Goal: Find specific page/section: Find specific page/section

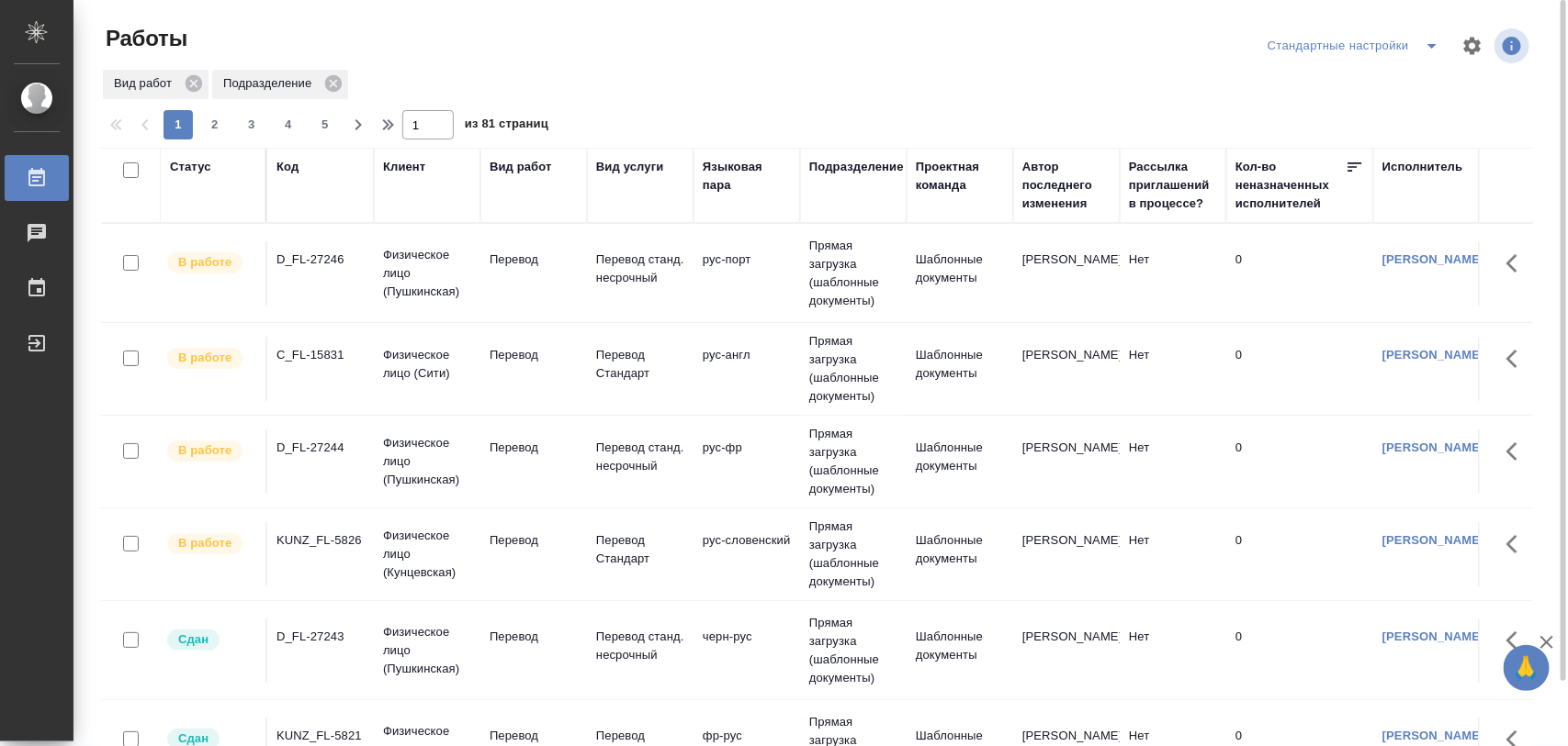
click at [322, 641] on div "D_FL-27243" at bounding box center [321, 637] width 88 height 19
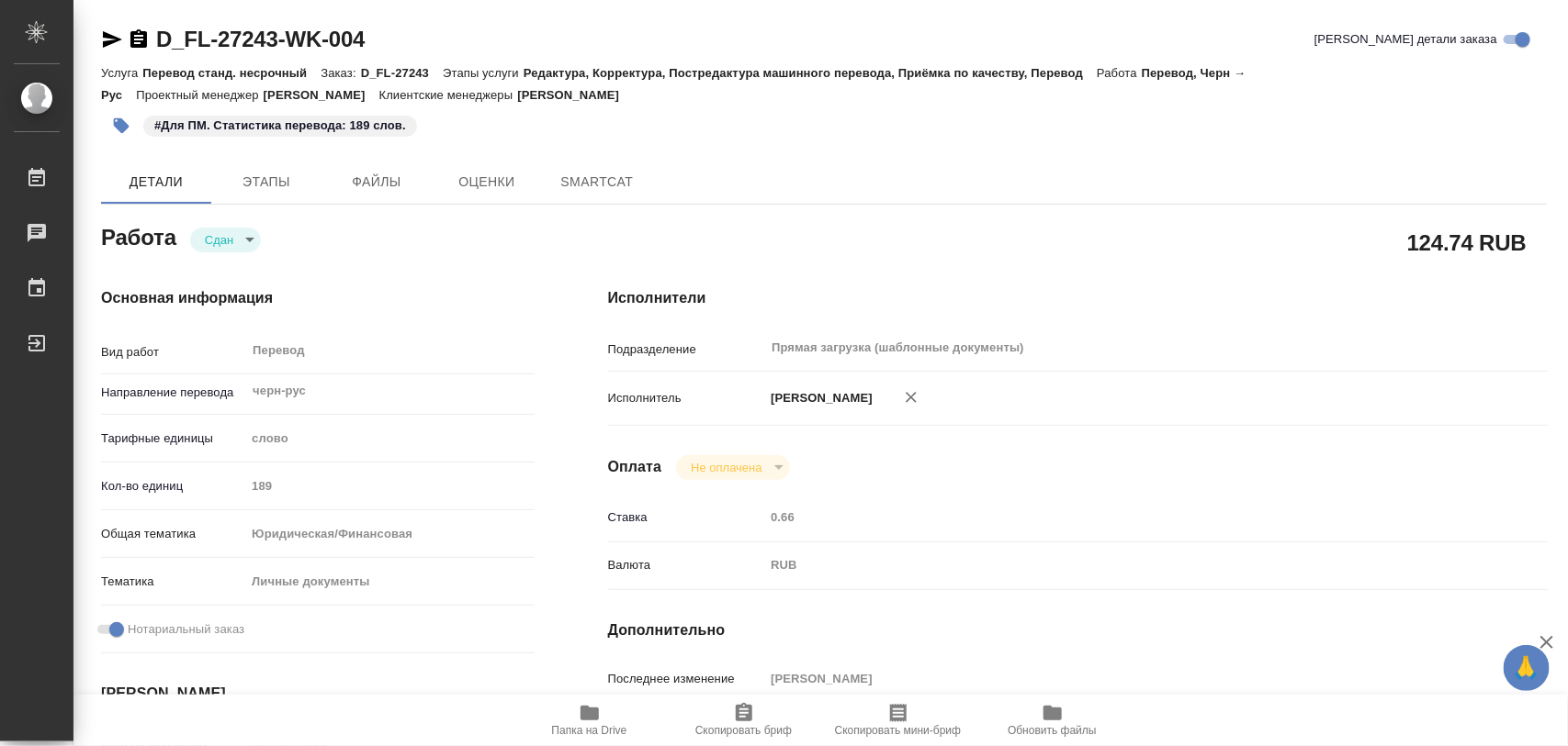
type textarea "x"
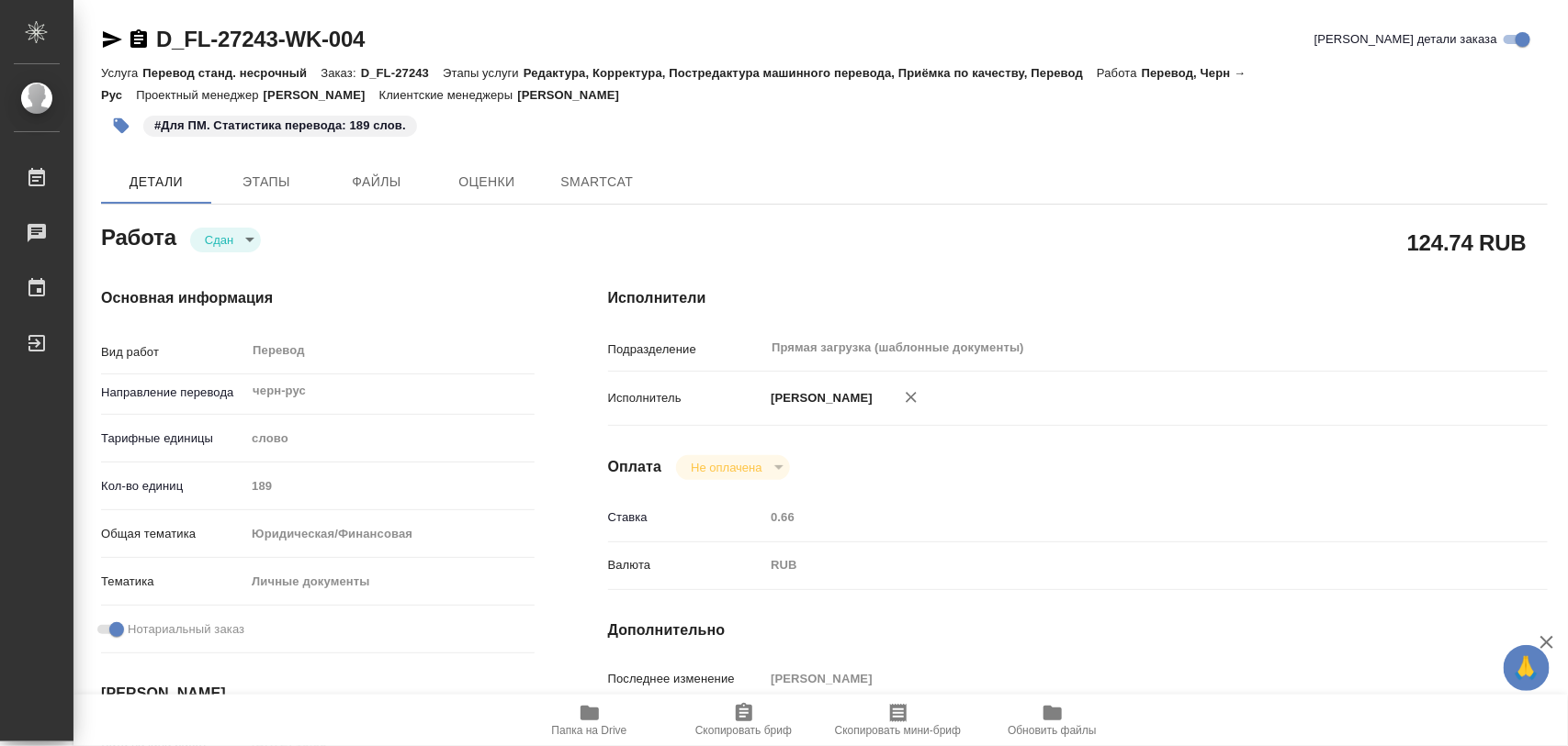
type textarea "x"
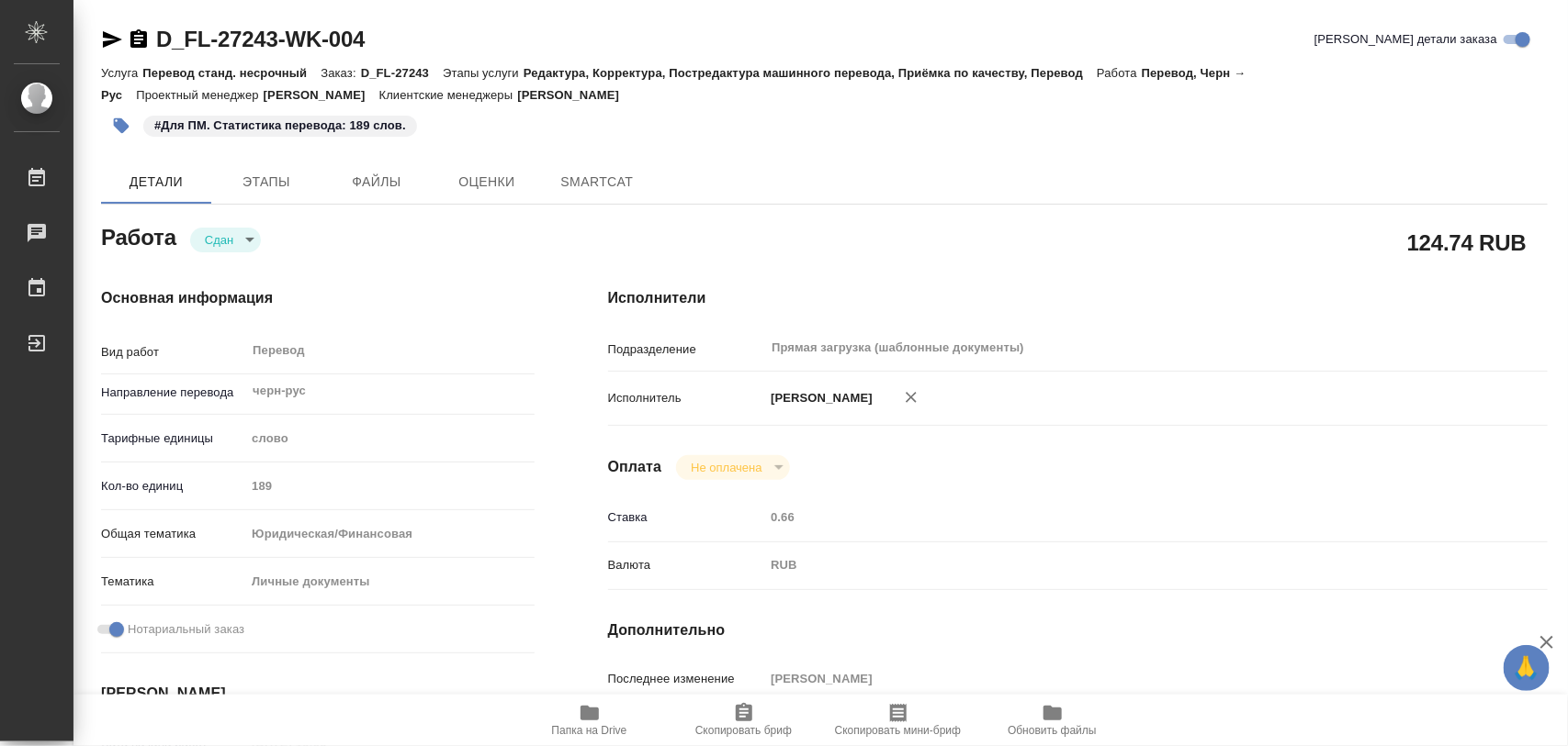
type textarea "x"
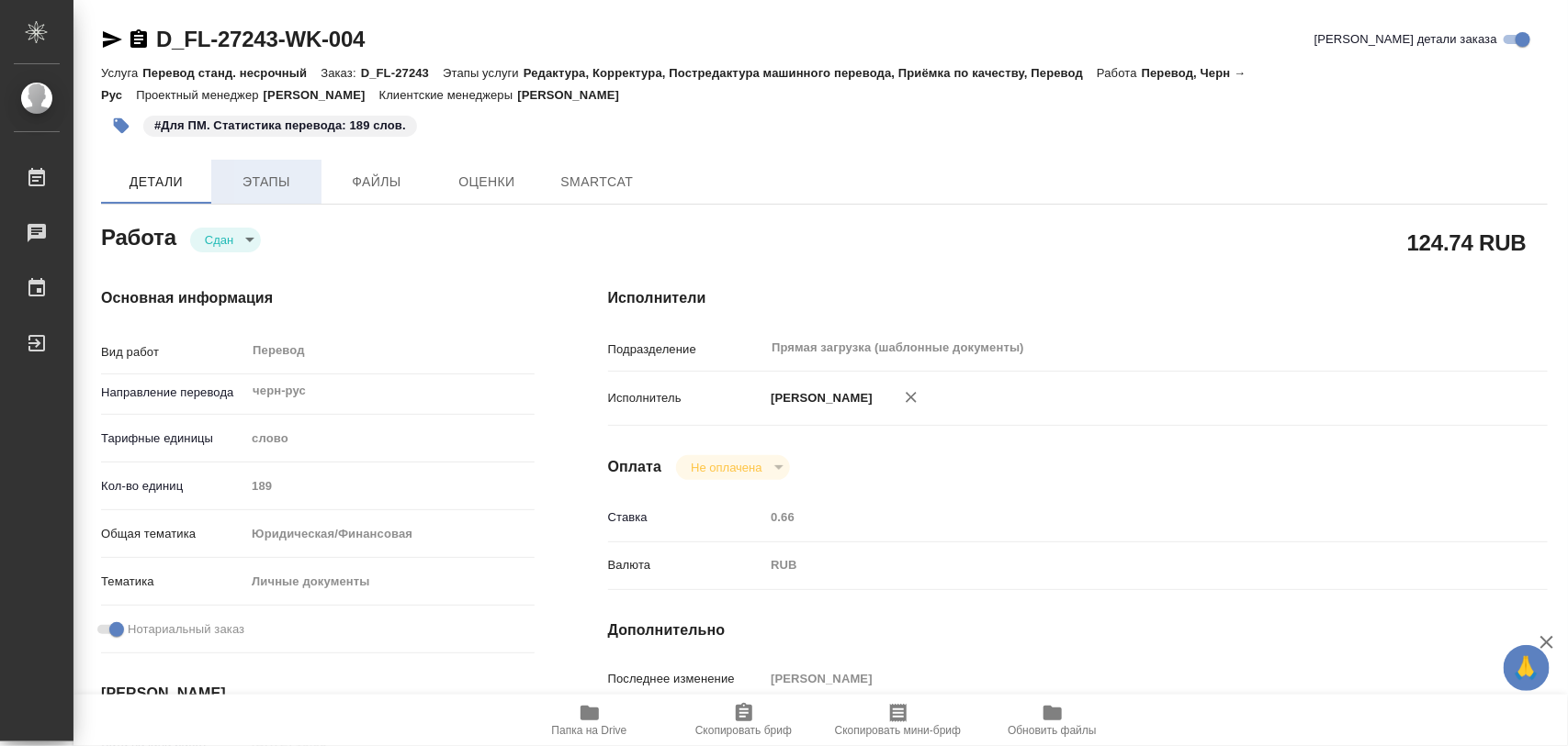
type textarea "x"
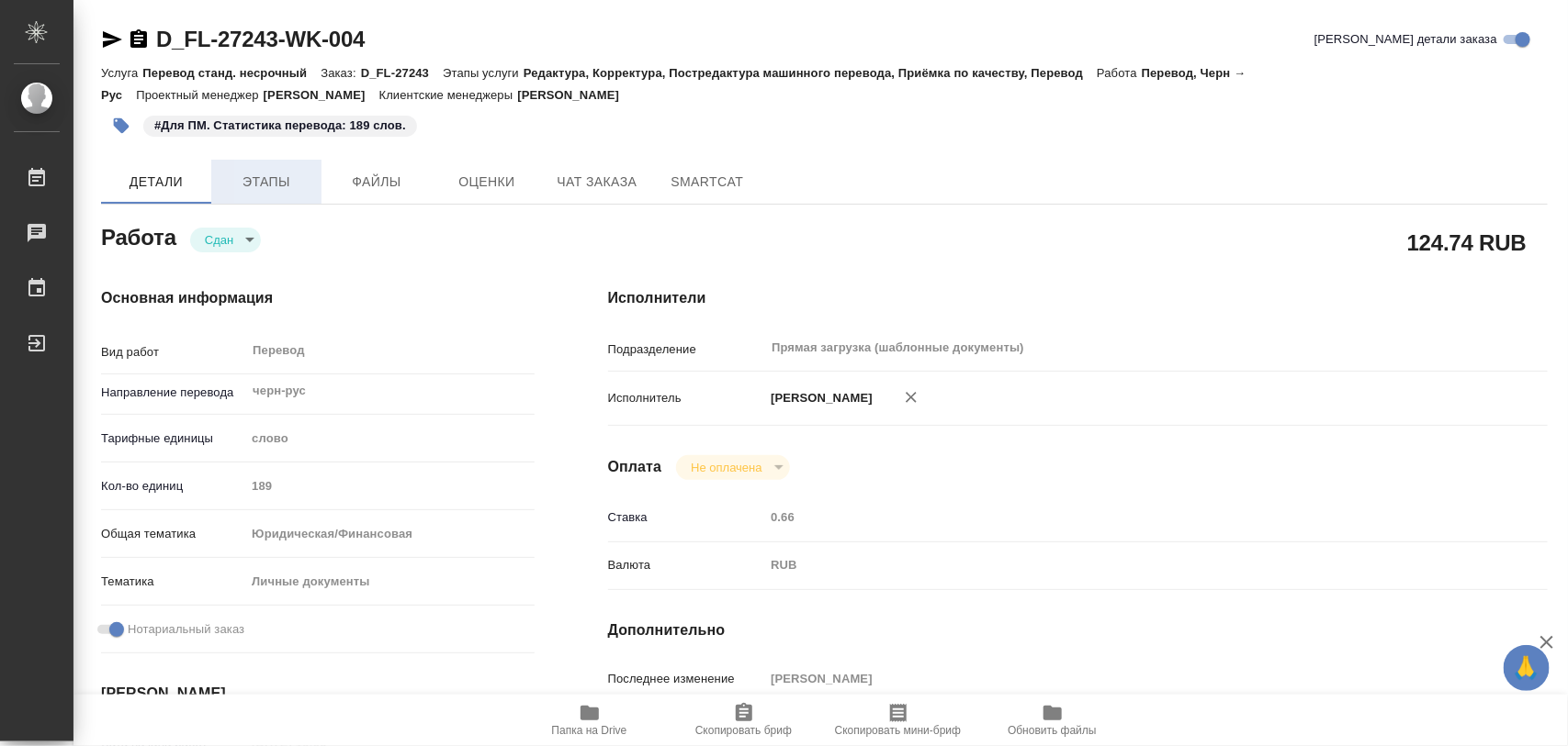
click at [272, 190] on span "Этапы" at bounding box center [266, 182] width 88 height 23
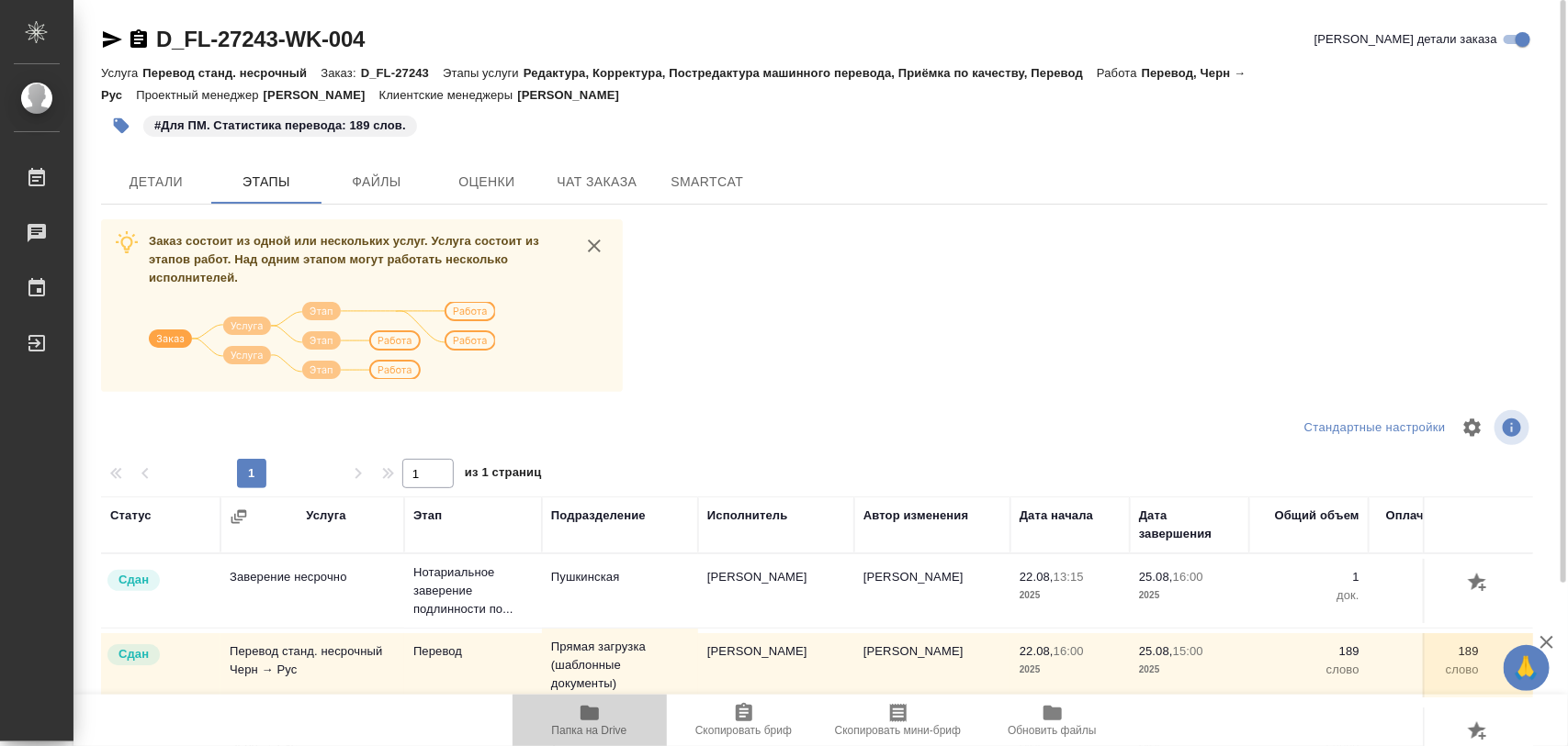
click at [600, 712] on span "Папка на Drive" at bounding box center [590, 720] width 133 height 35
